Goal: Check status

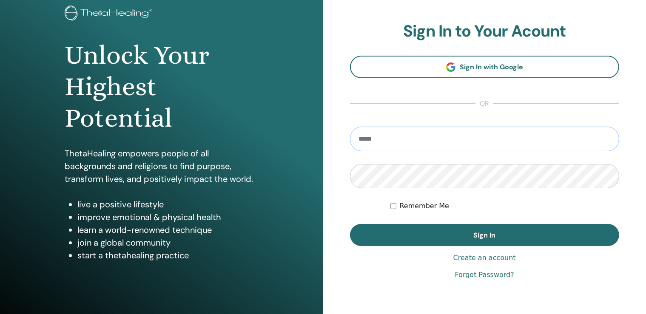
scroll to position [94, 0]
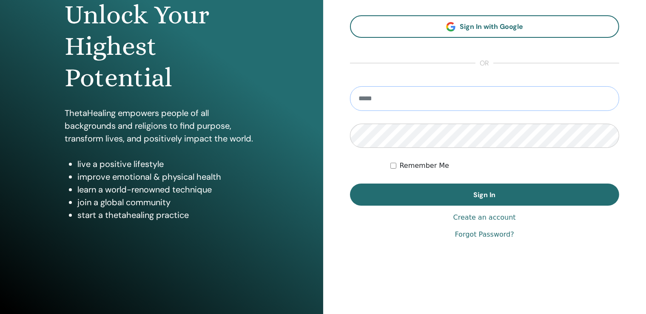
click at [395, 105] on input "email" at bounding box center [485, 98] width 270 height 25
click at [423, 98] on input "email" at bounding box center [485, 98] width 270 height 25
type input "**********"
click at [350, 184] on button "Sign In" at bounding box center [485, 195] width 270 height 22
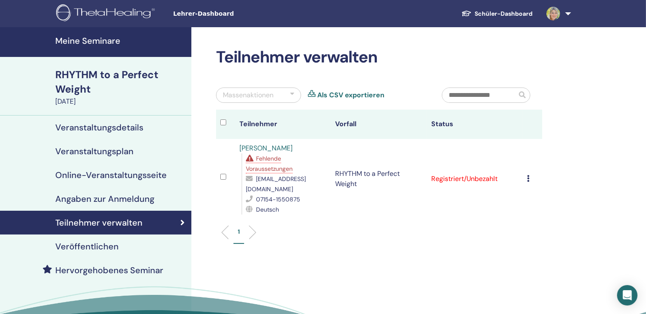
click at [281, 159] on span "Fehlende Voraussetzungen" at bounding box center [269, 164] width 47 height 18
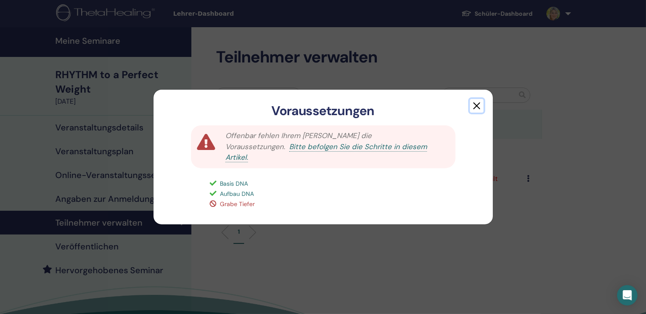
click at [475, 109] on button "button" at bounding box center [477, 106] width 14 height 14
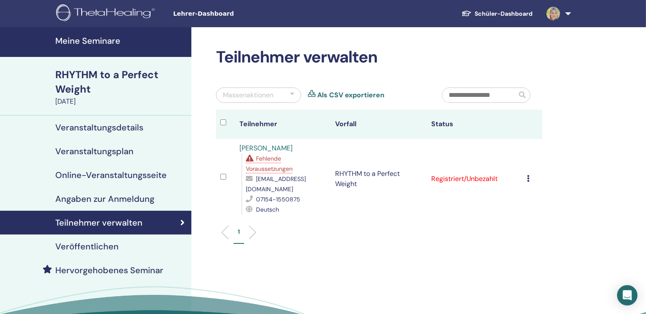
click at [530, 175] on icon at bounding box center [528, 178] width 3 height 7
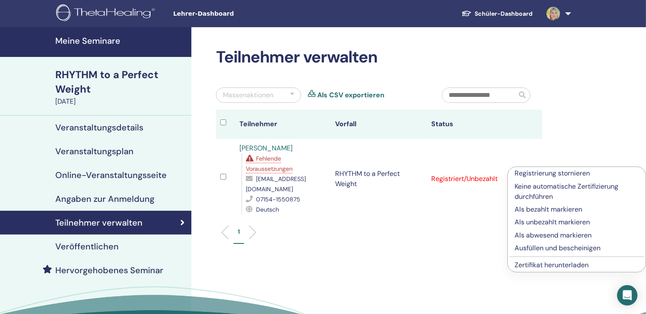
click at [465, 227] on ul "1" at bounding box center [379, 235] width 312 height 17
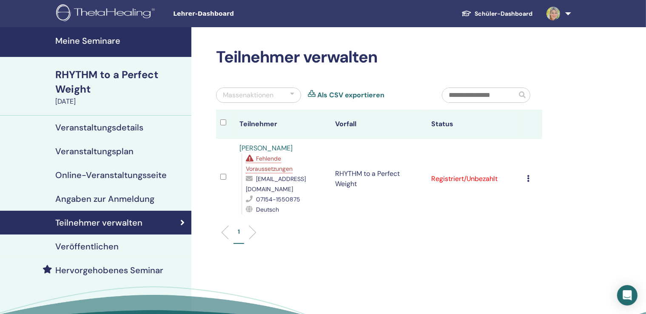
click at [553, 18] on img at bounding box center [553, 14] width 14 height 14
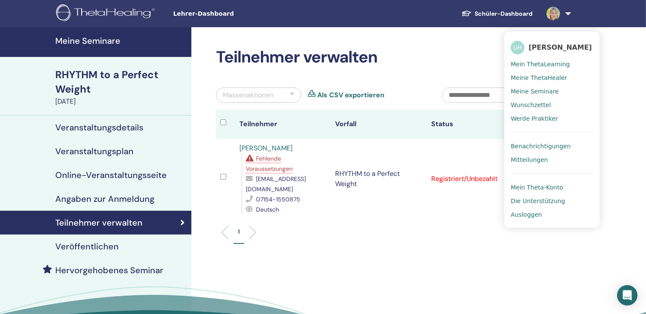
click at [527, 218] on span "Ausloggen" at bounding box center [526, 215] width 31 height 8
